Goal: Information Seeking & Learning: Learn about a topic

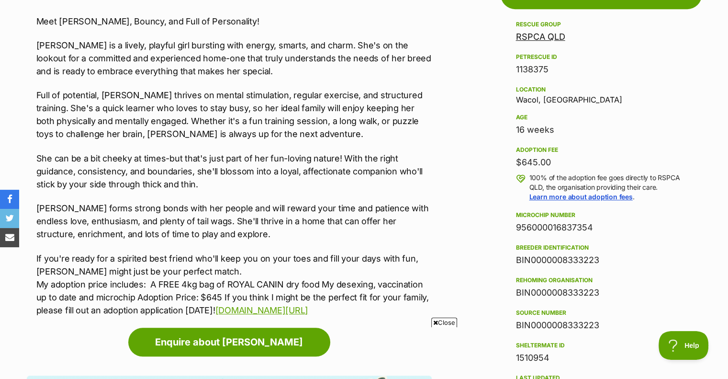
scroll to position [575, 0]
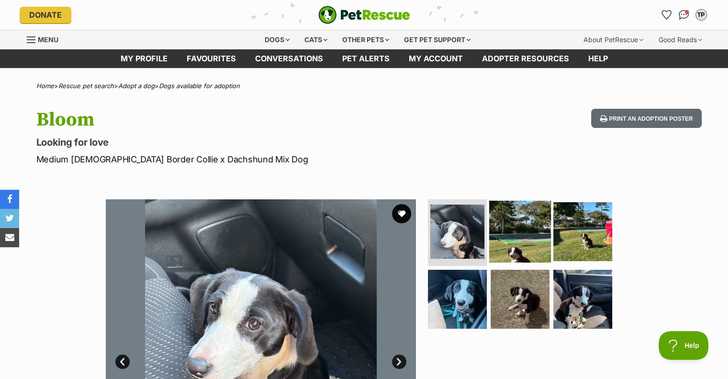
click at [508, 243] on img at bounding box center [520, 231] width 62 height 62
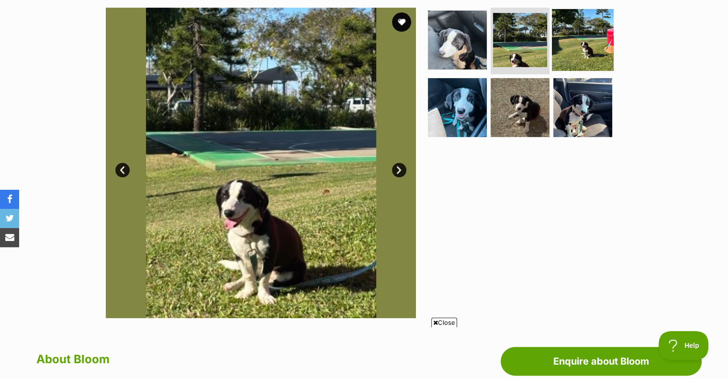
click at [585, 55] on img at bounding box center [583, 40] width 62 height 62
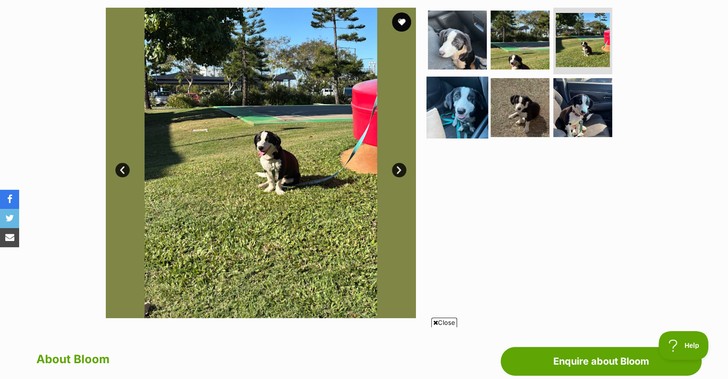
click at [467, 114] on img at bounding box center [458, 108] width 62 height 62
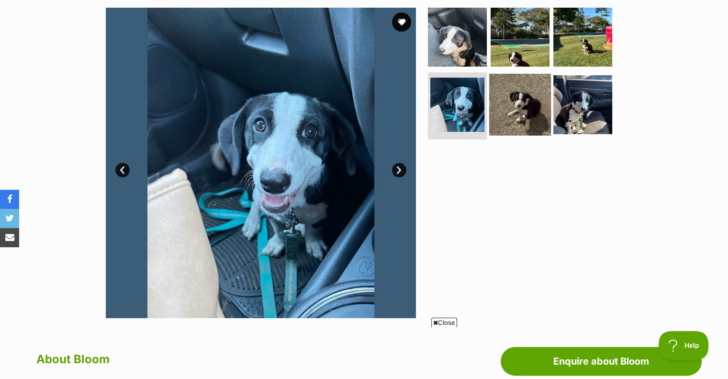
click at [509, 113] on img at bounding box center [520, 105] width 62 height 62
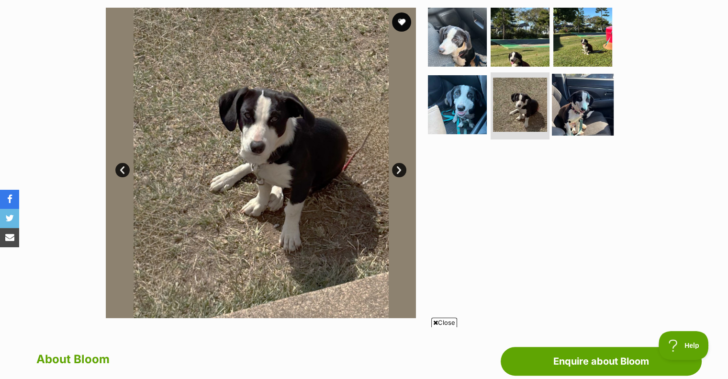
click at [573, 111] on img at bounding box center [583, 105] width 62 height 62
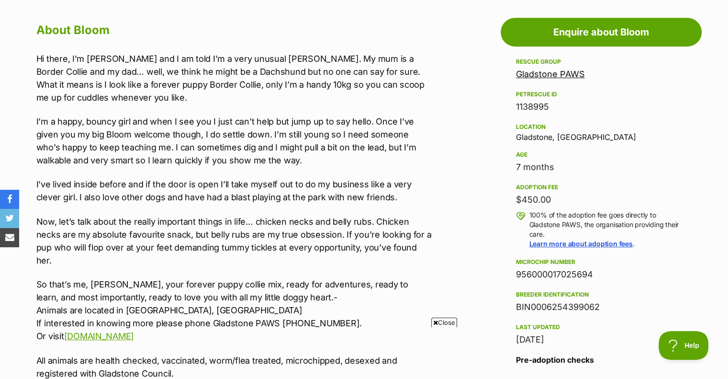
scroll to position [527, 0]
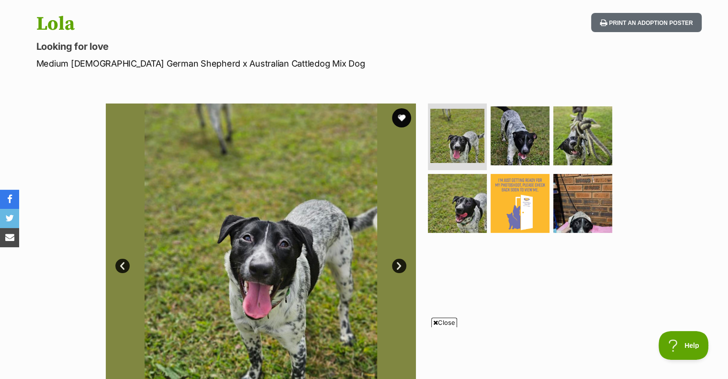
click at [447, 323] on span "Close" at bounding box center [444, 322] width 26 height 10
click at [518, 134] on img at bounding box center [520, 135] width 62 height 62
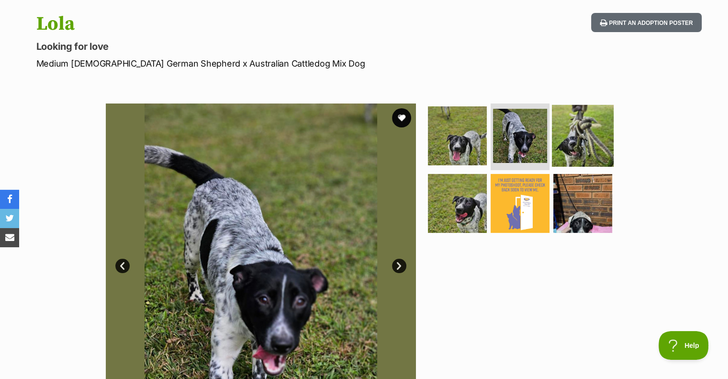
click at [565, 129] on img at bounding box center [583, 135] width 62 height 62
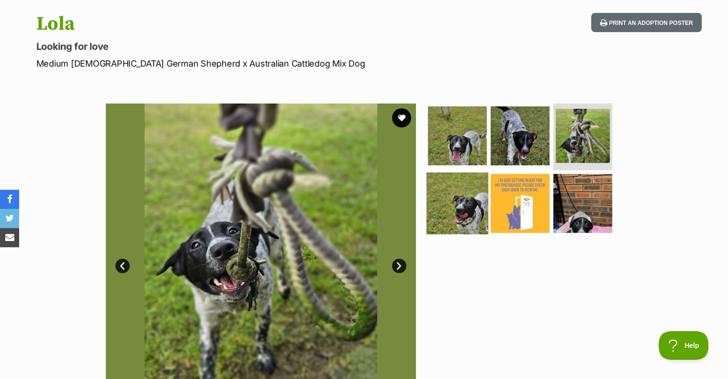
click at [463, 214] on img at bounding box center [458, 203] width 62 height 62
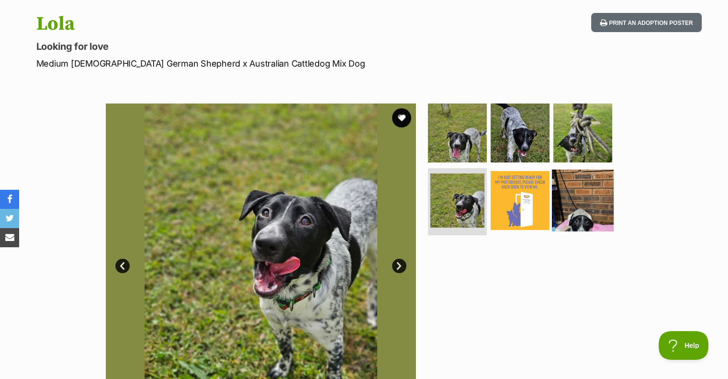
click at [557, 204] on img at bounding box center [583, 201] width 62 height 62
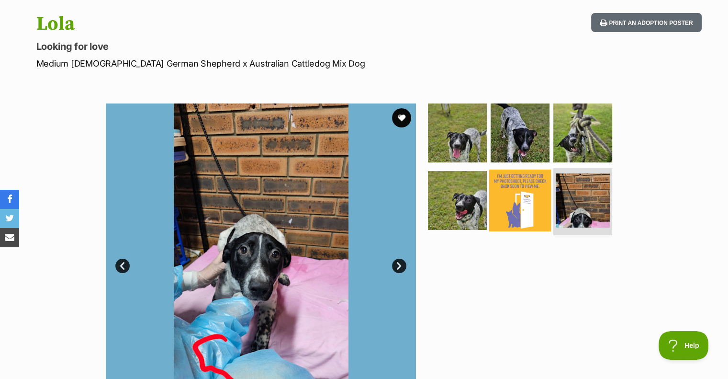
click at [525, 196] on img at bounding box center [520, 201] width 62 height 62
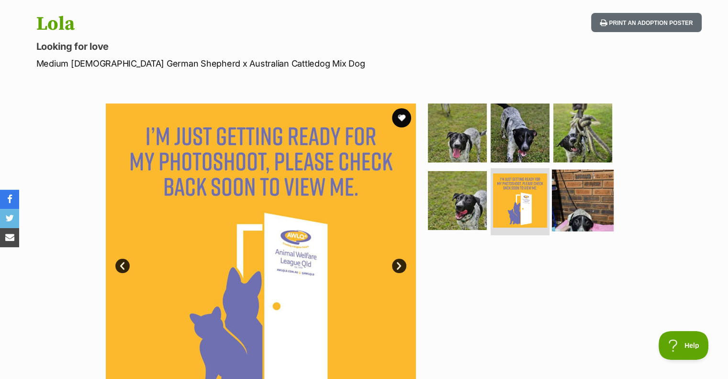
click at [572, 190] on img at bounding box center [583, 201] width 62 height 62
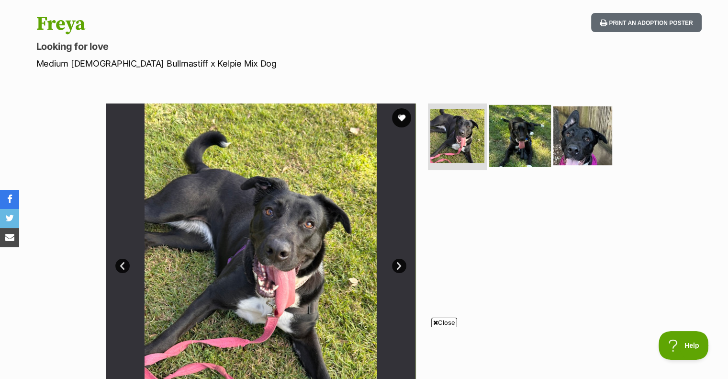
click at [525, 136] on img at bounding box center [520, 135] width 62 height 62
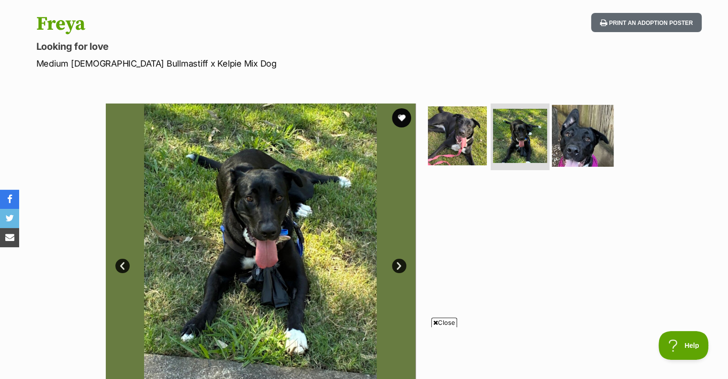
click at [575, 138] on img at bounding box center [583, 135] width 62 height 62
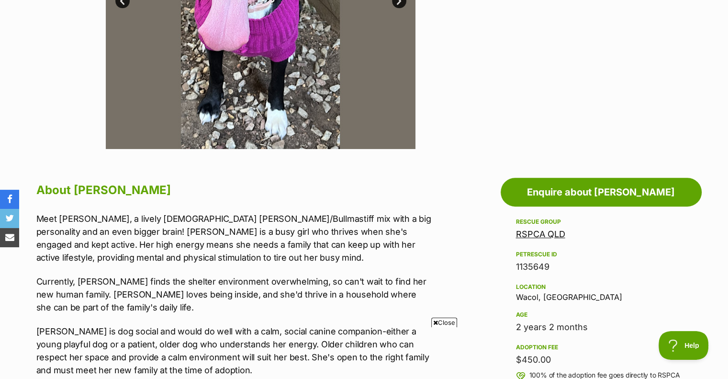
scroll to position [383, 0]
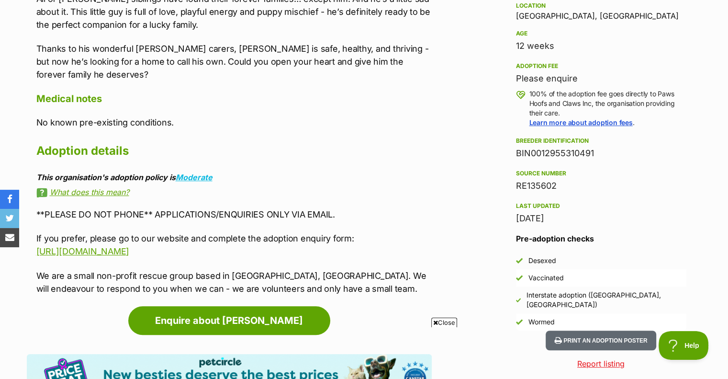
scroll to position [527, 0]
